Goal: Task Accomplishment & Management: Manage account settings

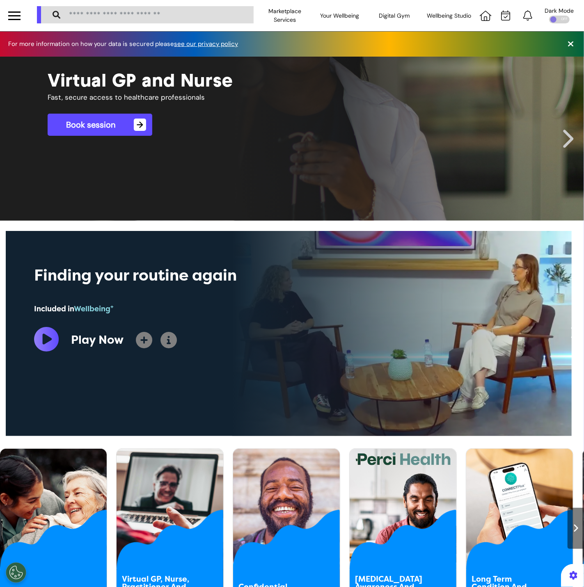
scroll to position [0, 291]
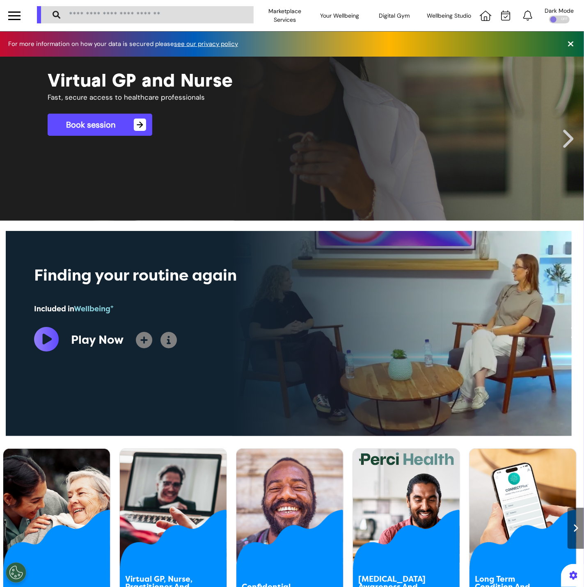
click at [16, 18] on div at bounding box center [14, 16] width 12 height 14
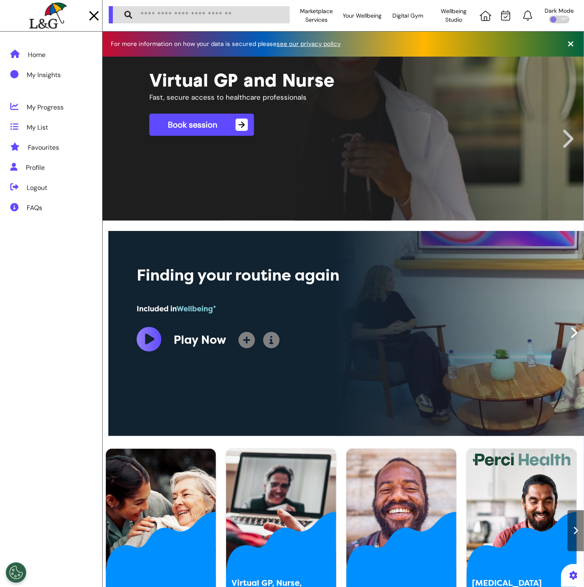
scroll to position [0, 300]
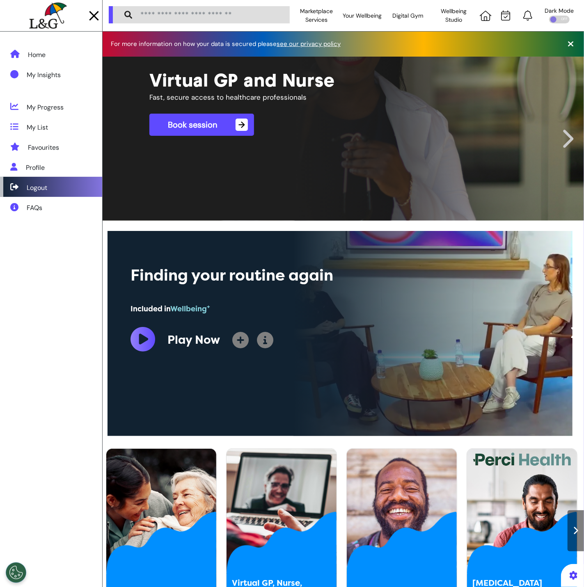
click at [73, 192] on div "Logout" at bounding box center [51, 187] width 102 height 20
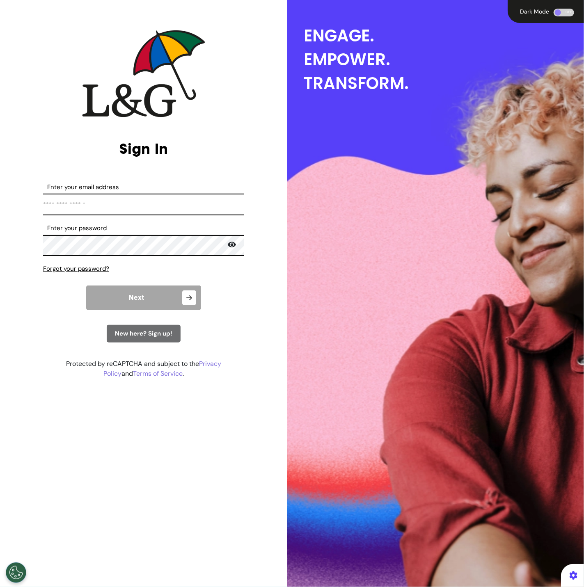
click at [179, 199] on input "Enter your email address" at bounding box center [143, 205] width 201 height 22
type input "**********"
click at [143, 297] on span "Next" at bounding box center [136, 297] width 15 height 7
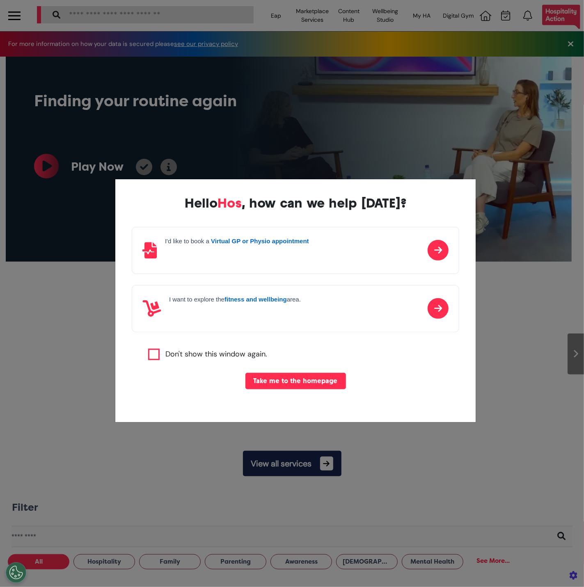
scroll to position [0, 291]
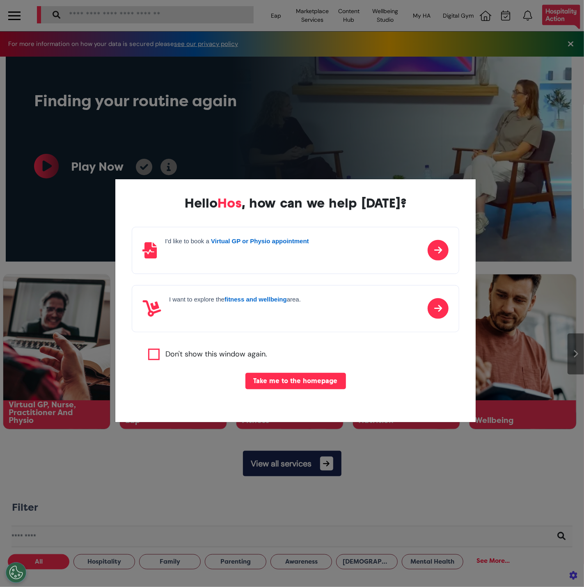
click at [267, 376] on button "Take me to the homepage" at bounding box center [295, 381] width 100 height 16
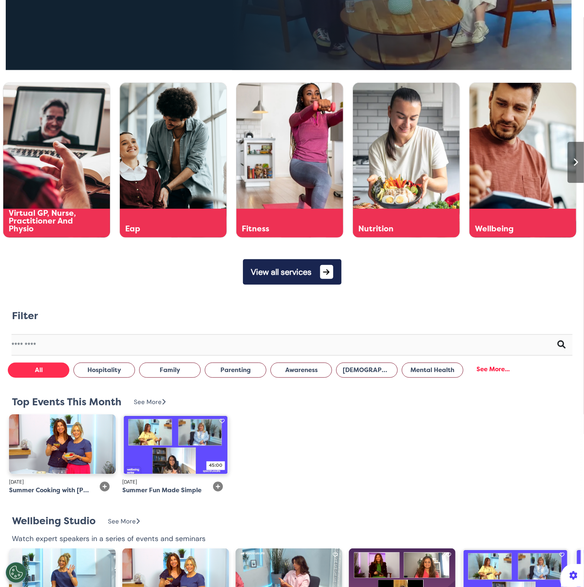
scroll to position [0, 0]
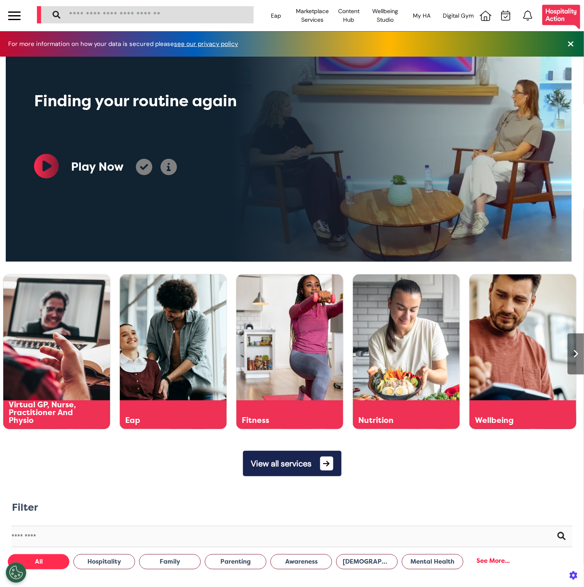
click at [15, 17] on div at bounding box center [14, 16] width 12 height 14
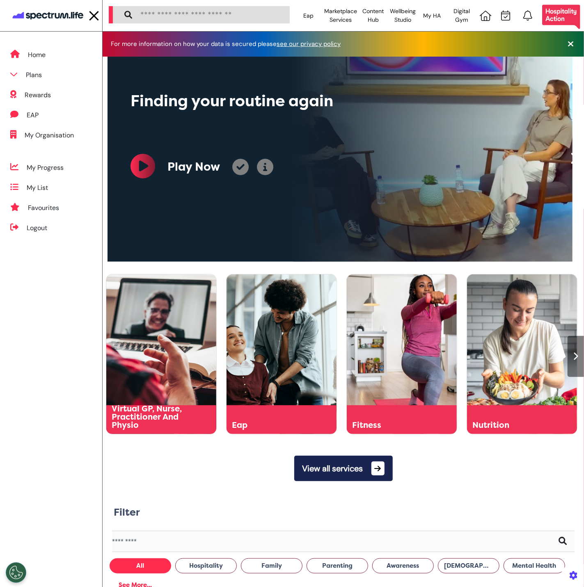
click at [88, 14] on div at bounding box center [94, 16] width 12 height 14
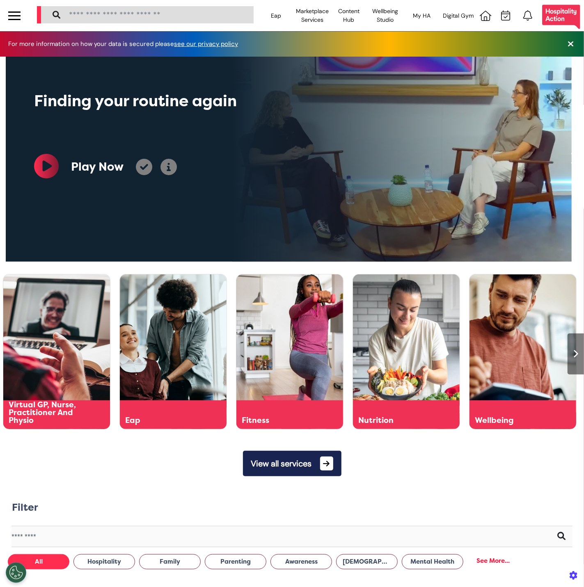
click at [16, 12] on div at bounding box center [14, 11] width 12 height 1
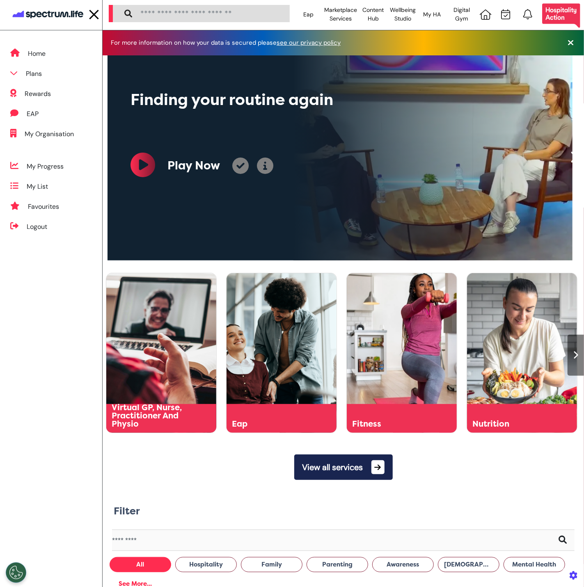
scroll to position [2, 0]
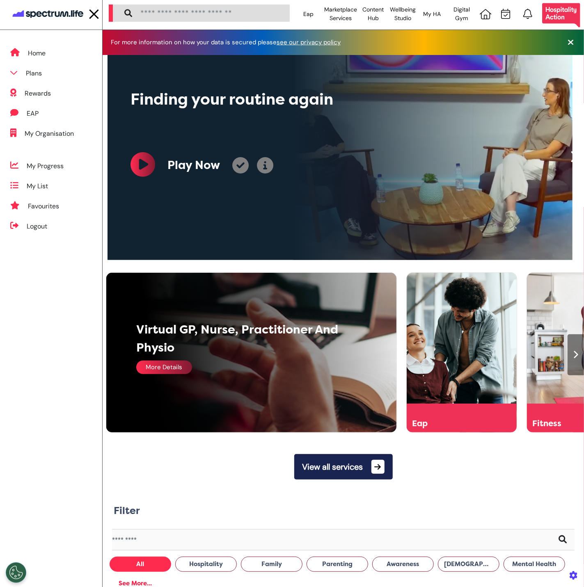
click at [166, 367] on div "More Details" at bounding box center [164, 368] width 56 height 14
